Goal: Transaction & Acquisition: Purchase product/service

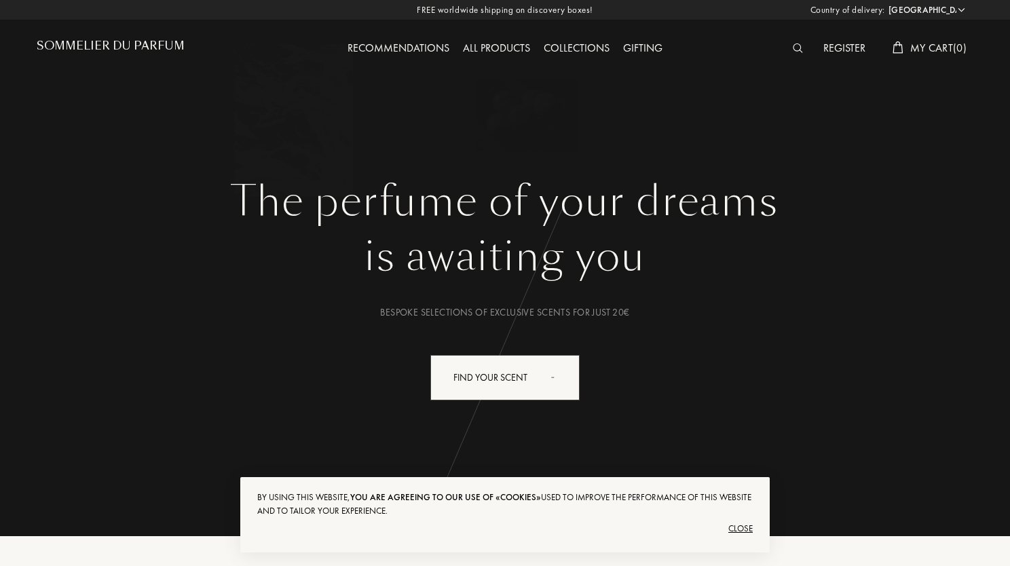
select select "FR"
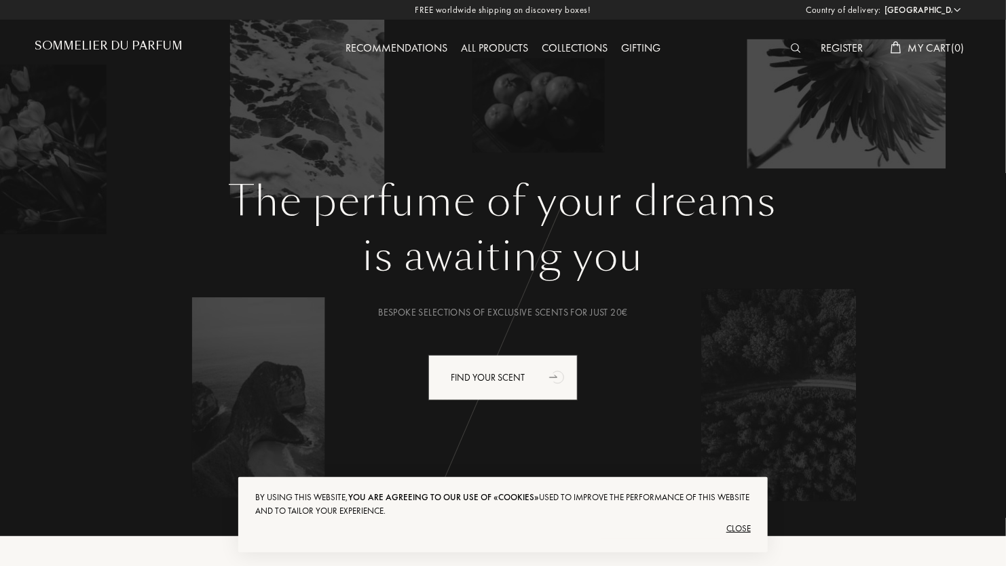
click at [791, 47] on img at bounding box center [796, 48] width 10 height 10
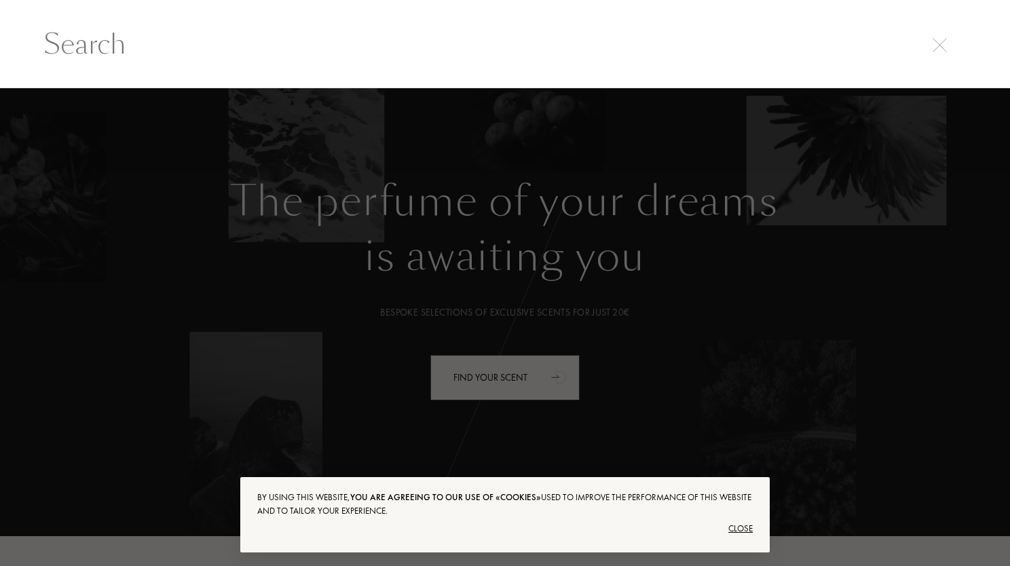
click at [744, 528] on div "Close" at bounding box center [504, 529] width 495 height 22
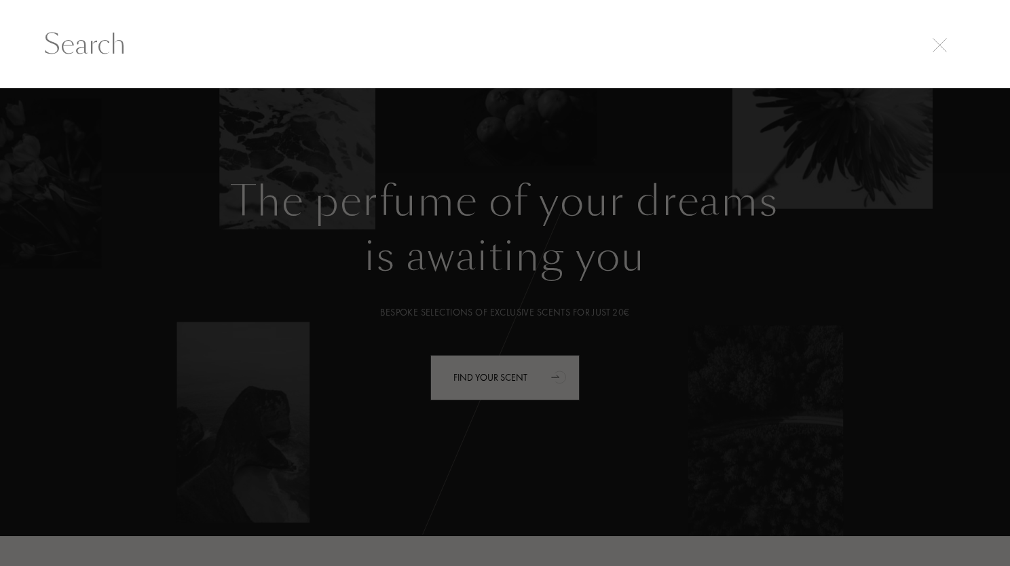
click at [524, 376] on div at bounding box center [505, 327] width 1010 height 478
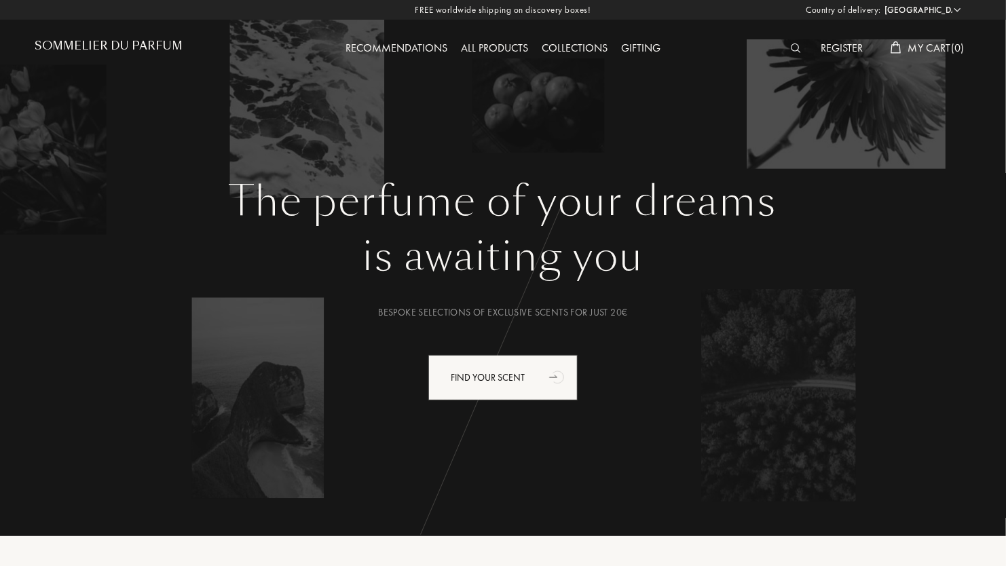
click at [792, 42] on div at bounding box center [799, 49] width 31 height 18
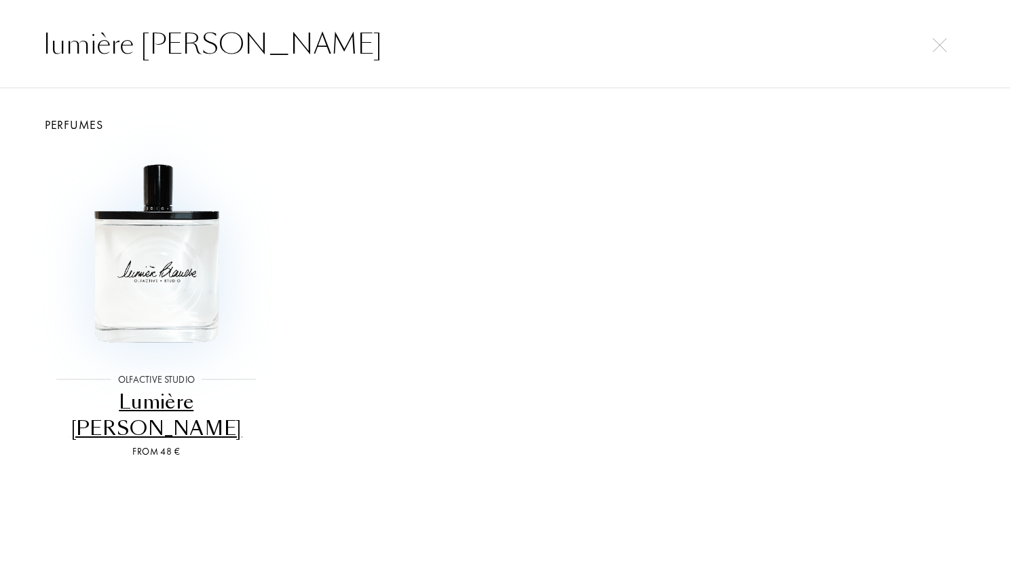
type input "lumière [PERSON_NAME]"
click at [144, 254] on img at bounding box center [156, 253] width 209 height 209
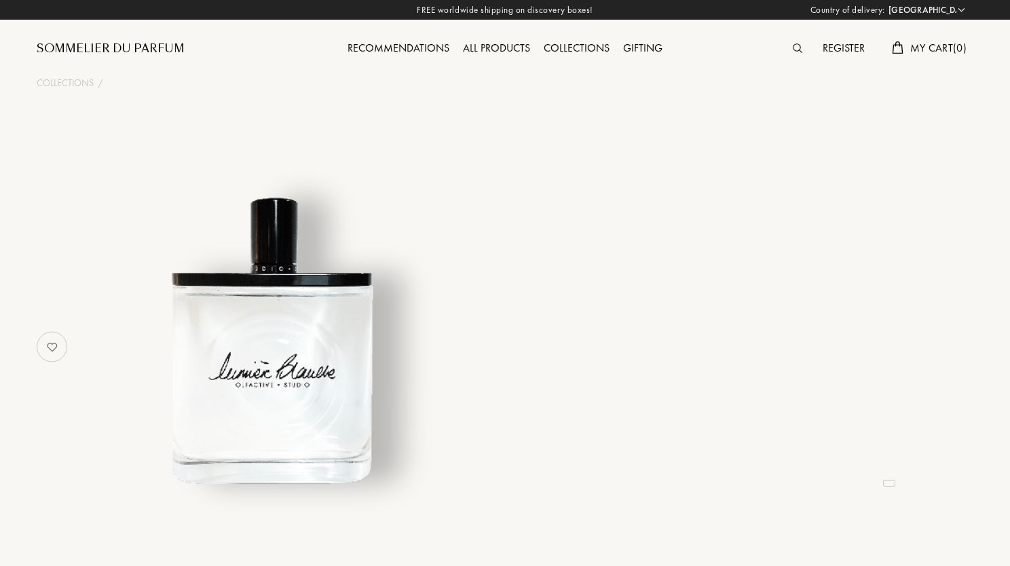
select select "FR"
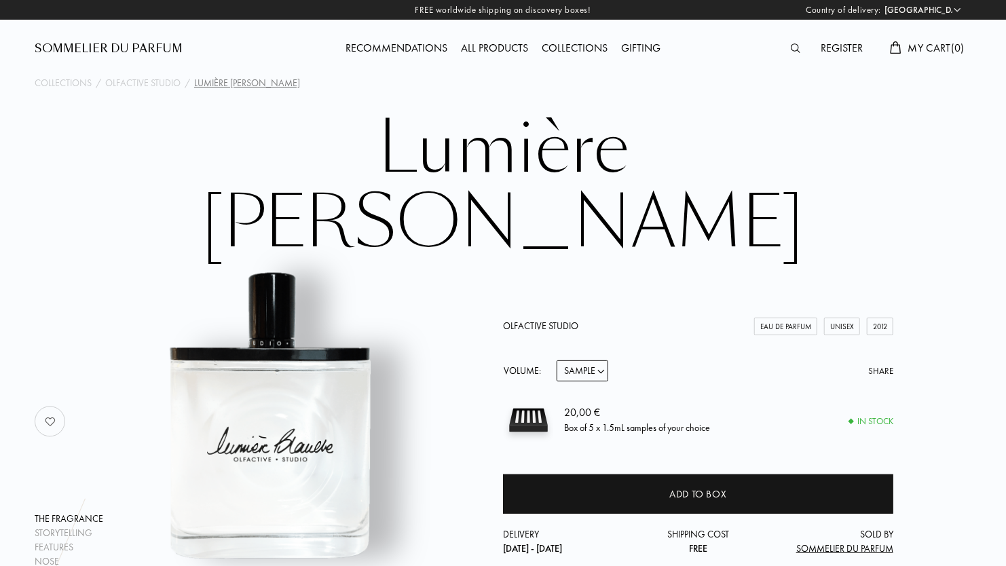
scroll to position [136, 0]
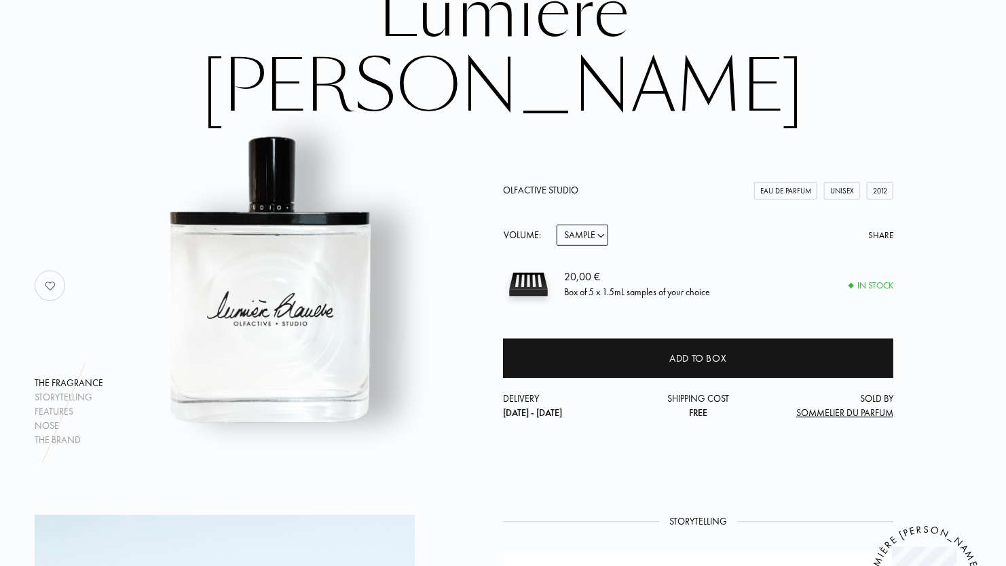
click at [600, 225] on select "Sample 15mL 50mL 100mL" at bounding box center [582, 235] width 52 height 21
select select "3"
click at [556, 225] on select "Sample 15mL 50mL 100mL" at bounding box center [582, 235] width 52 height 21
select select "3"
click at [603, 225] on select "Sample 15mL 50mL 100mL" at bounding box center [582, 235] width 52 height 21
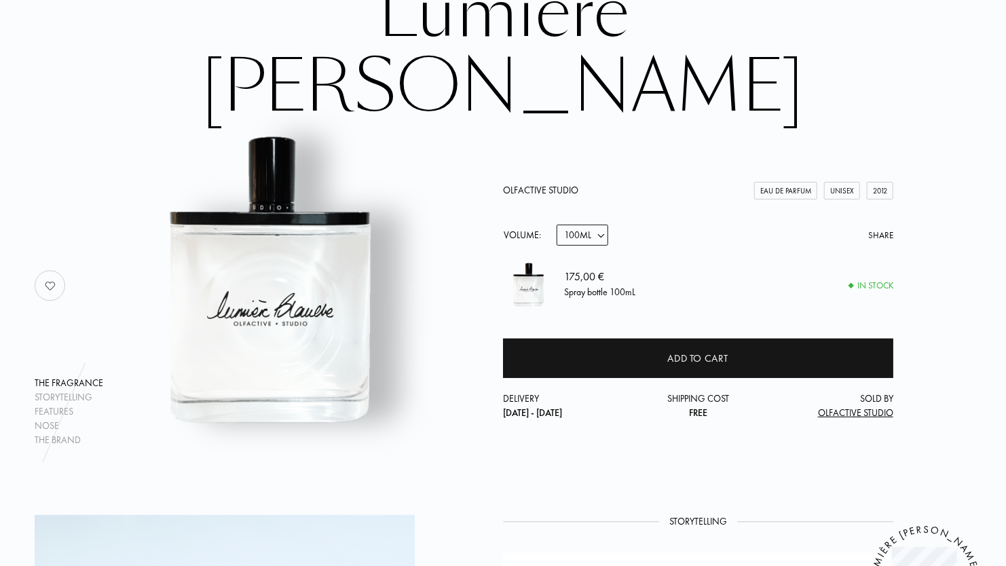
select select "2"
click at [556, 225] on select "Sample 15mL 50mL 100mL" at bounding box center [582, 235] width 52 height 21
select select "2"
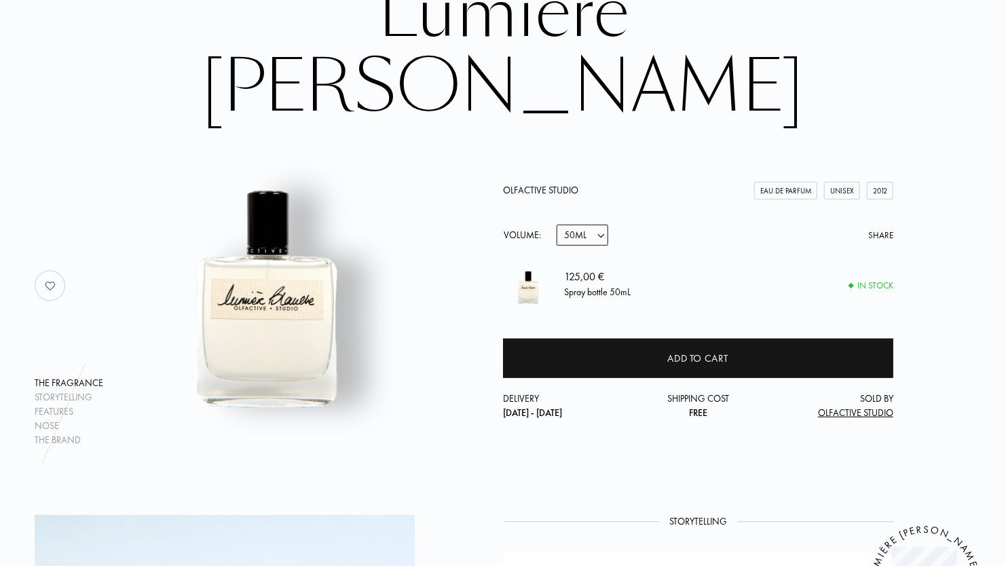
click at [603, 225] on select "Sample 15mL 50mL 100mL" at bounding box center [582, 235] width 52 height 21
select select "3"
click at [556, 225] on select "Sample 15mL 50mL 100mL" at bounding box center [582, 235] width 52 height 21
select select "3"
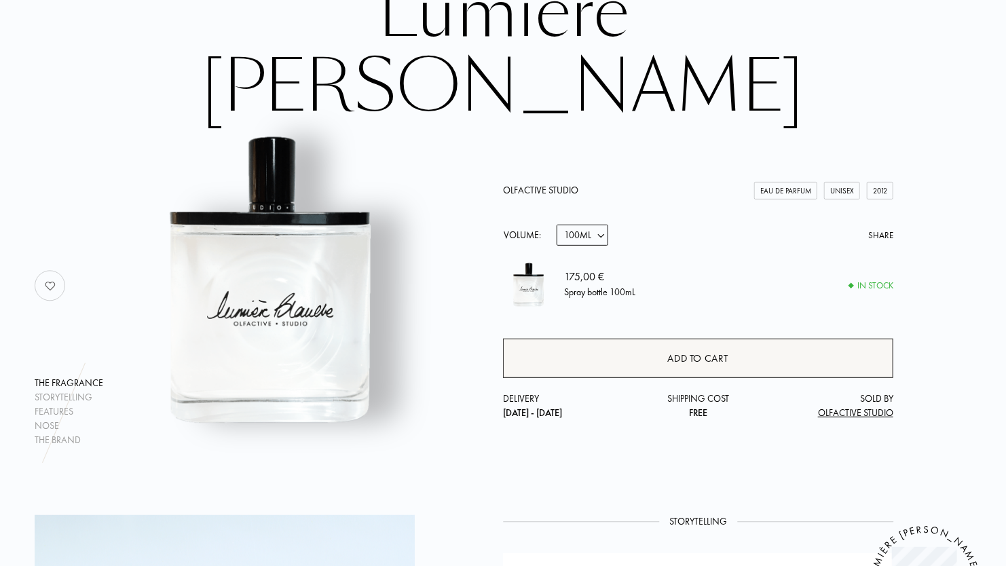
click at [728, 351] on div "Add to cart" at bounding box center [698, 359] width 61 height 16
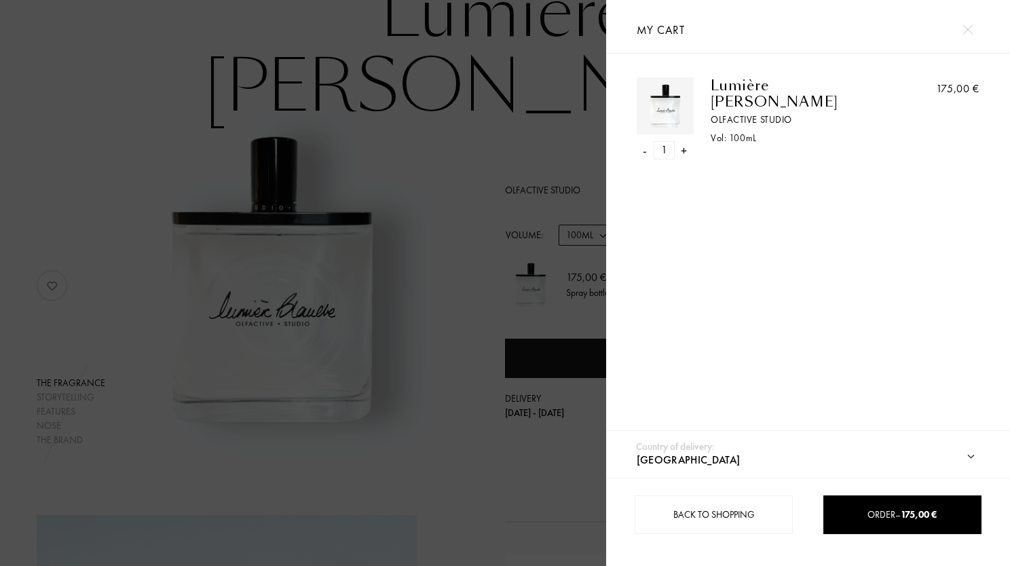
click at [966, 452] on select "Afghanistan Albania Algeria Andorra Angola Anguilla Antartica Antigua and Barbu…" at bounding box center [819, 459] width 372 height 35
select select "BE"
click at [633, 442] on select "Afghanistan Albania Algeria Andorra Angola Anguilla Antartica Antigua and Barbu…" at bounding box center [819, 459] width 372 height 35
select select "BE"
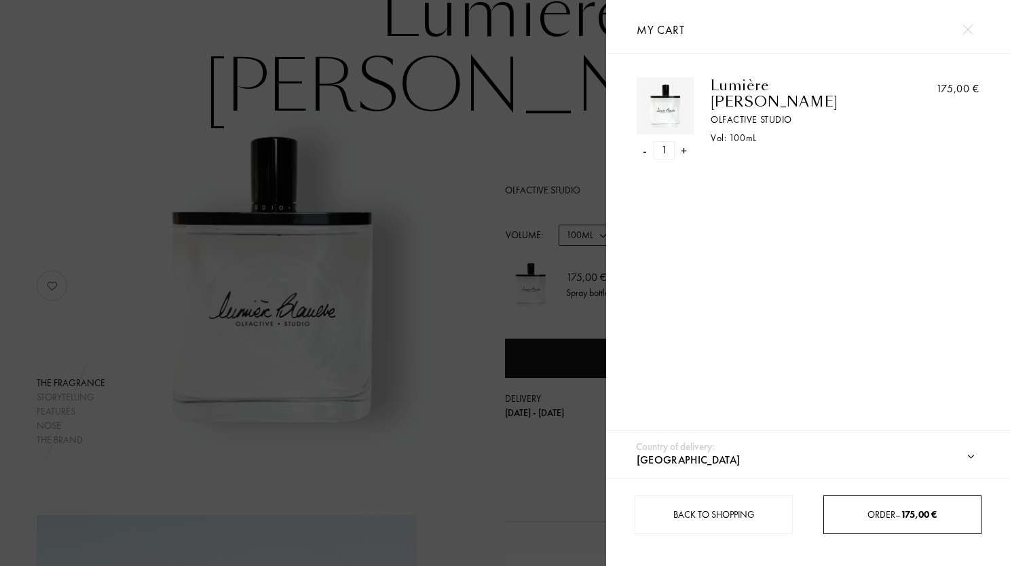
click at [879, 516] on span "Order – 175,00 €" at bounding box center [901, 514] width 69 height 12
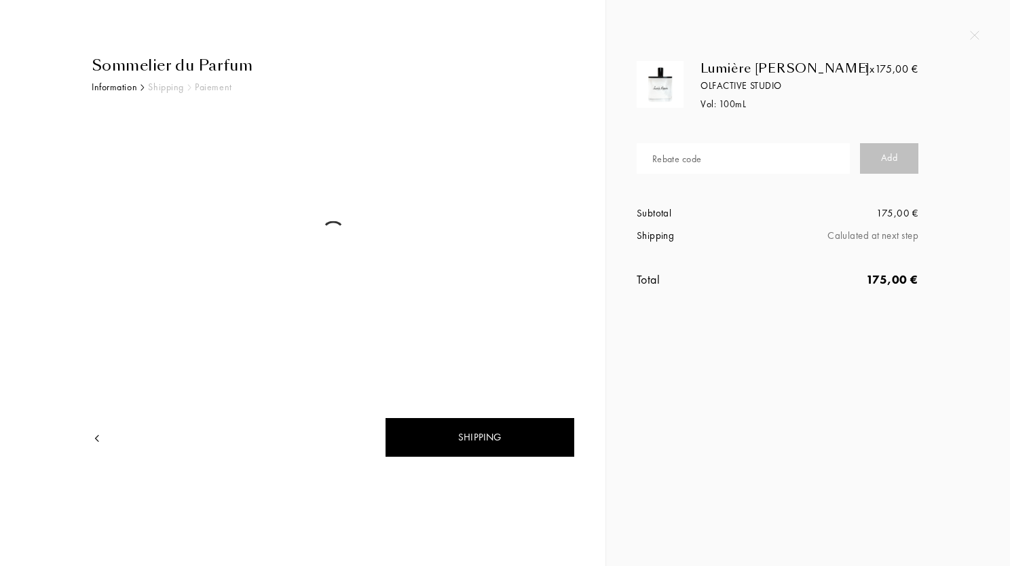
select select "BE"
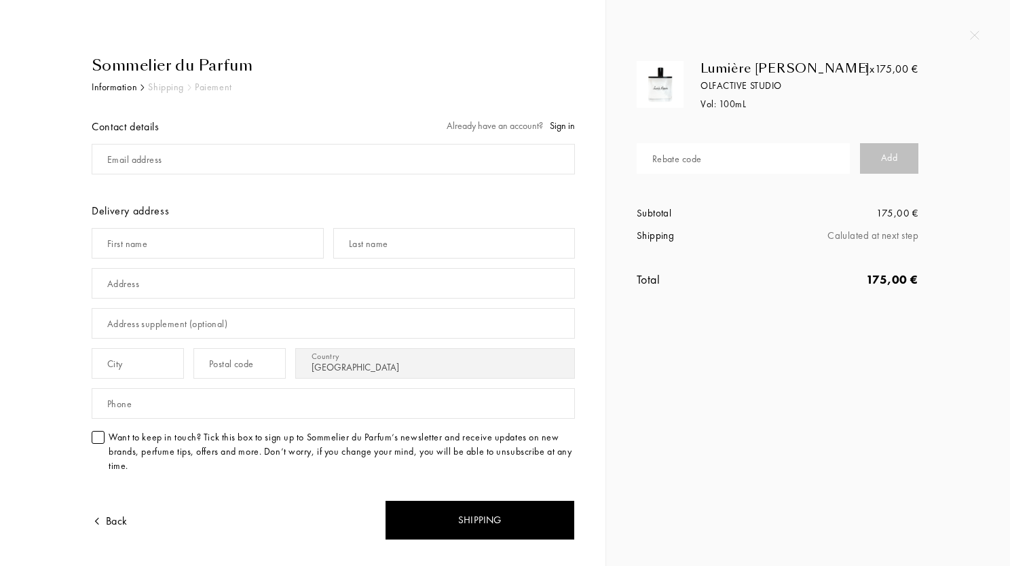
click at [781, 158] on input "text" at bounding box center [743, 158] width 213 height 31
type input "QPBV8-GZ3TG"
click at [898, 153] on div "Add" at bounding box center [889, 158] width 58 height 31
